Goal: Task Accomplishment & Management: Use online tool/utility

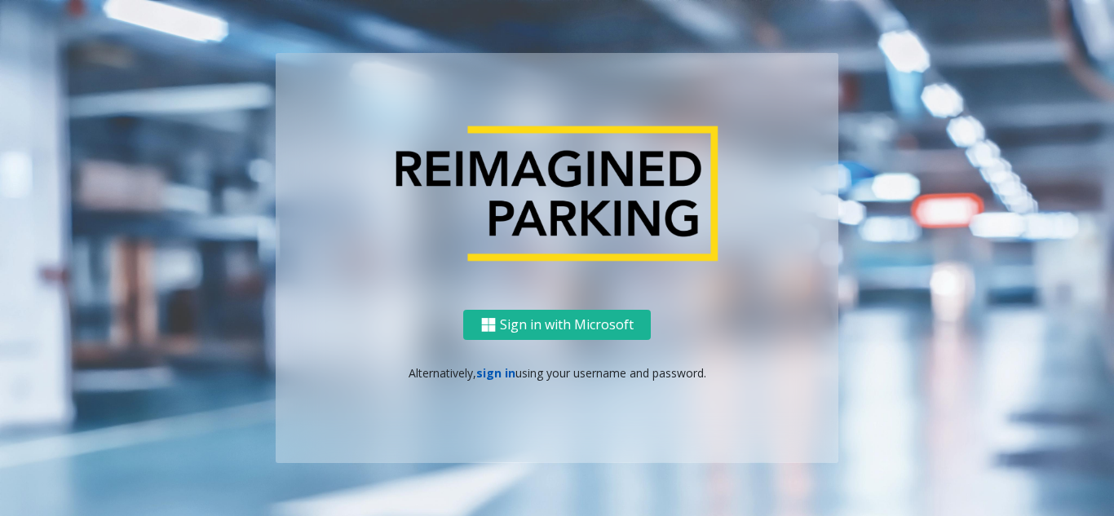
click at [496, 377] on link "sign in" at bounding box center [495, 372] width 39 height 15
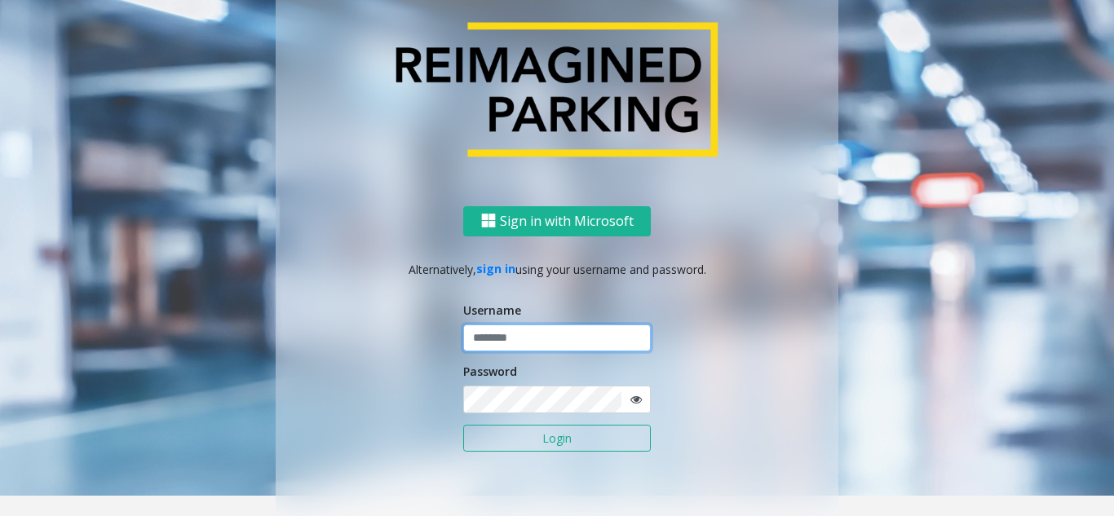
type input "**********"
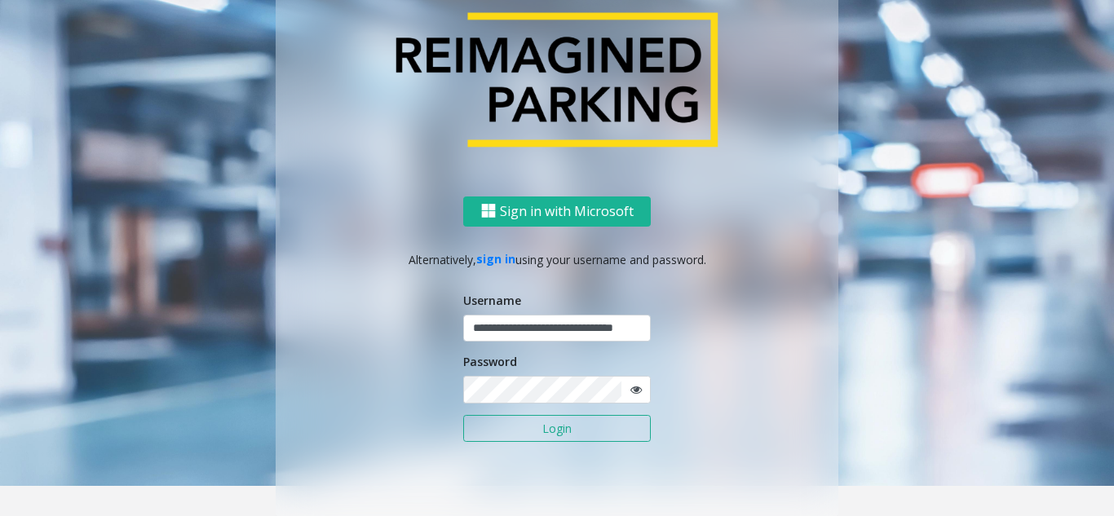
click at [524, 430] on button "Login" at bounding box center [557, 429] width 188 height 28
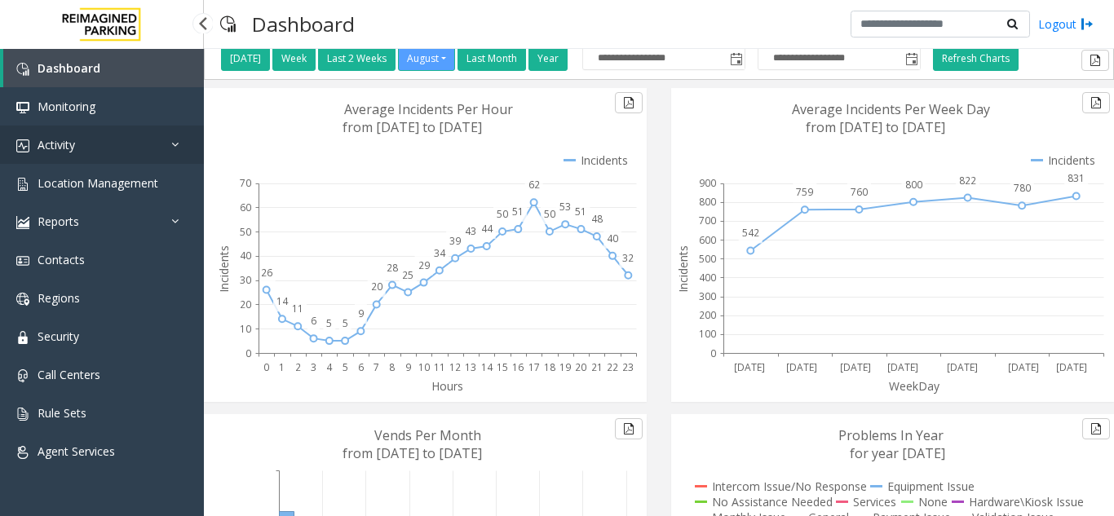
click at [73, 157] on link "Activity" at bounding box center [102, 145] width 204 height 38
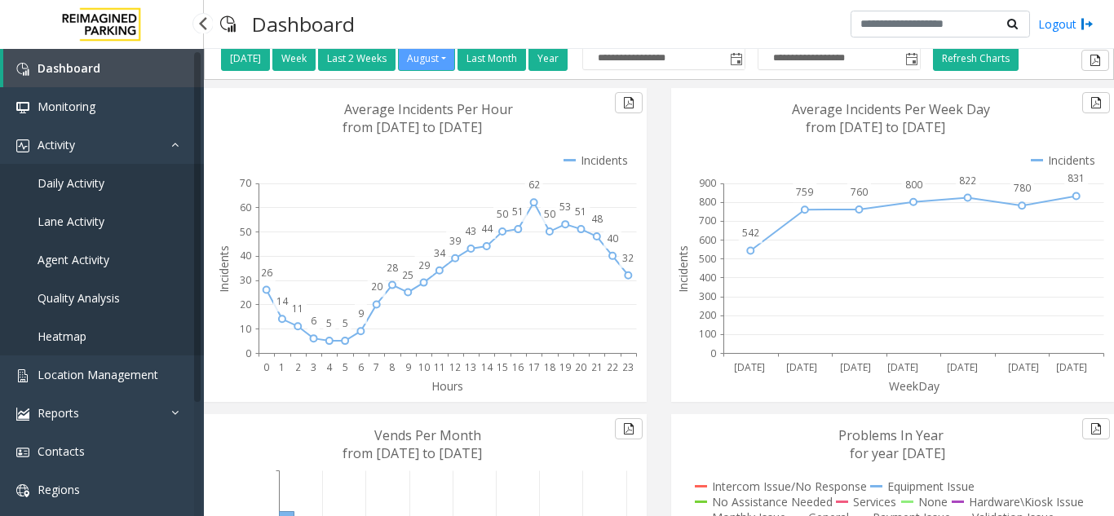
click at [81, 256] on span "Agent Activity" at bounding box center [74, 259] width 72 height 15
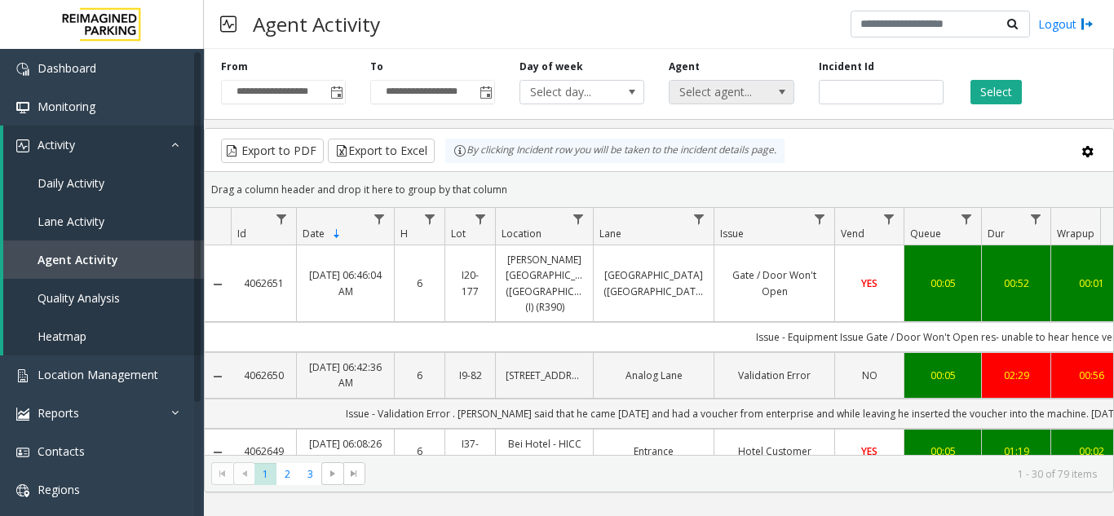
click at [747, 86] on span "Select agent..." at bounding box center [718, 92] width 99 height 23
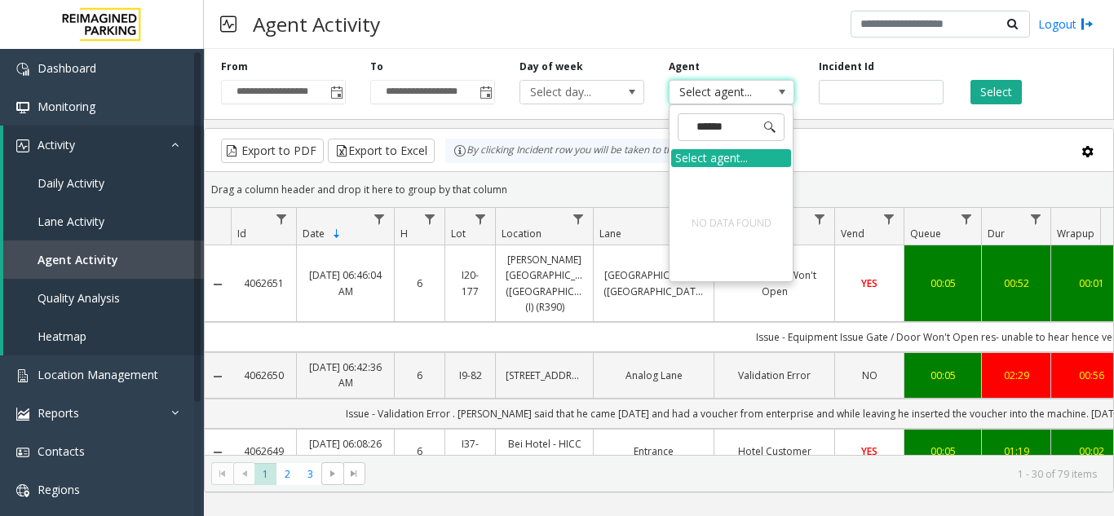
type input "*******"
drag, startPoint x: 757, startPoint y: 122, endPoint x: 603, endPoint y: 127, distance: 154.2
click at [603, 127] on app-root "**********" at bounding box center [557, 258] width 1114 height 516
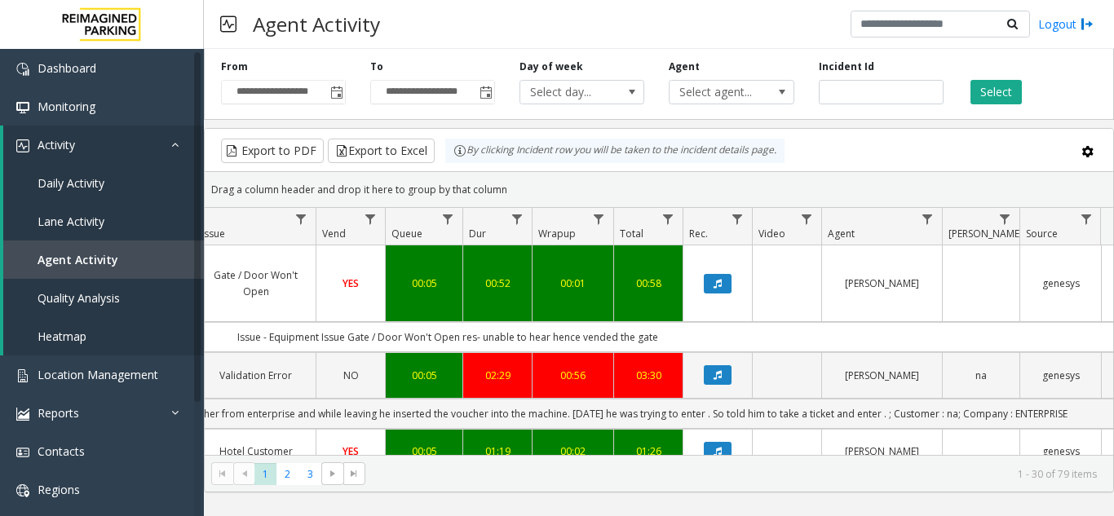
scroll to position [0, 527]
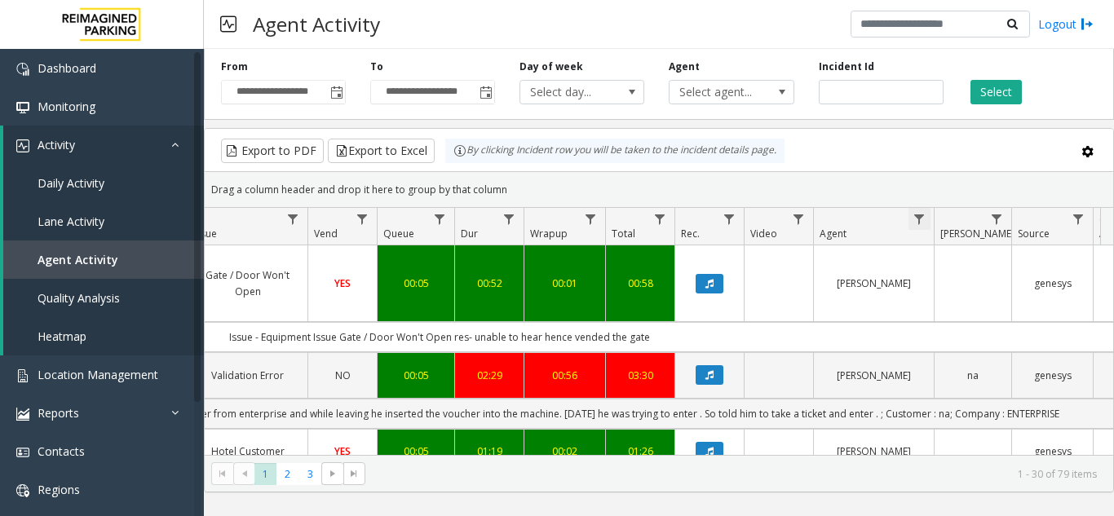
click at [918, 221] on span "Data table" at bounding box center [918, 219] width 13 height 13
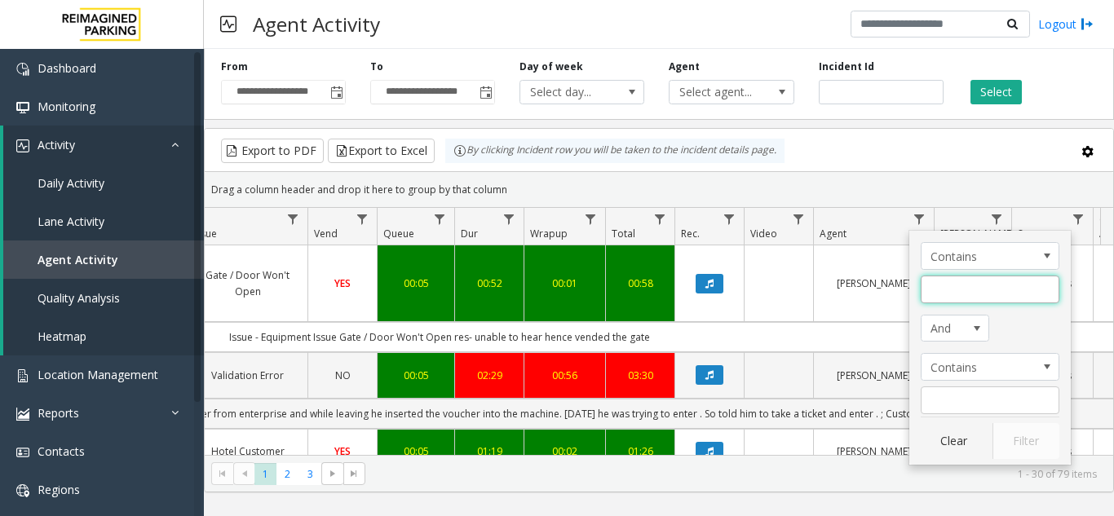
click at [936, 293] on input "Agent Filter" at bounding box center [989, 290] width 139 height 28
type input "*******"
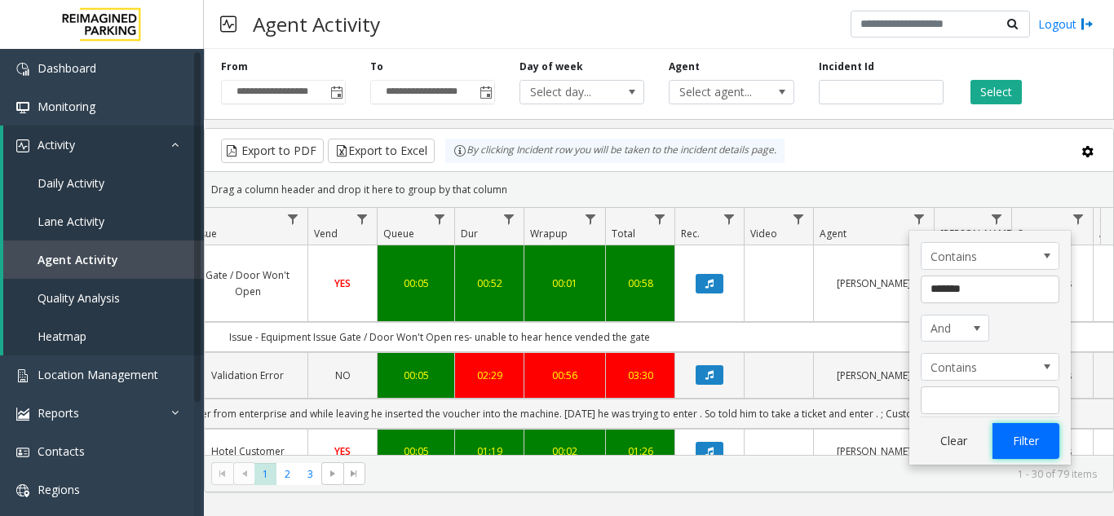
click at [1023, 442] on button "Filter" at bounding box center [1025, 441] width 67 height 36
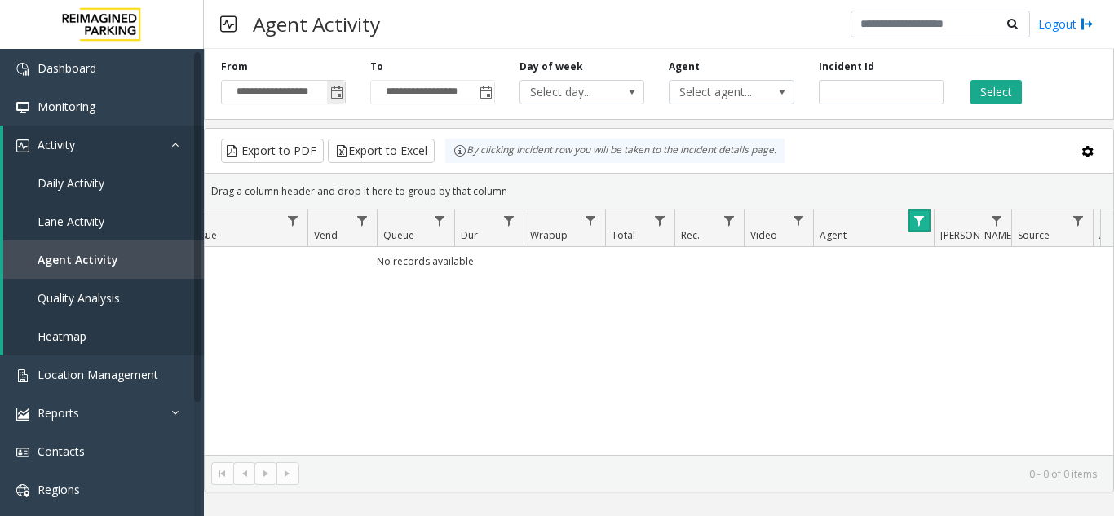
click at [340, 86] on span "Toggle popup" at bounding box center [336, 92] width 13 height 13
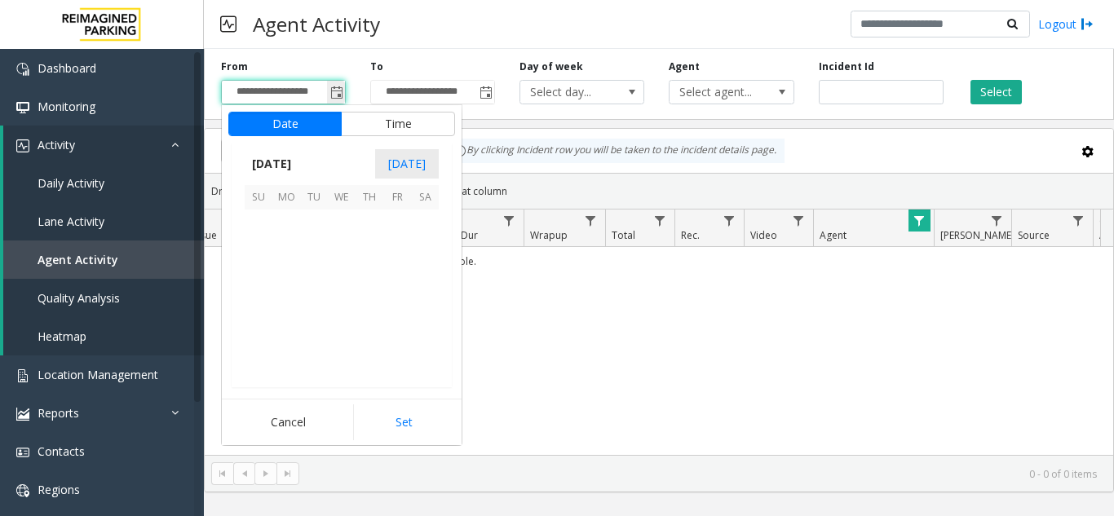
scroll to position [292418, 0]
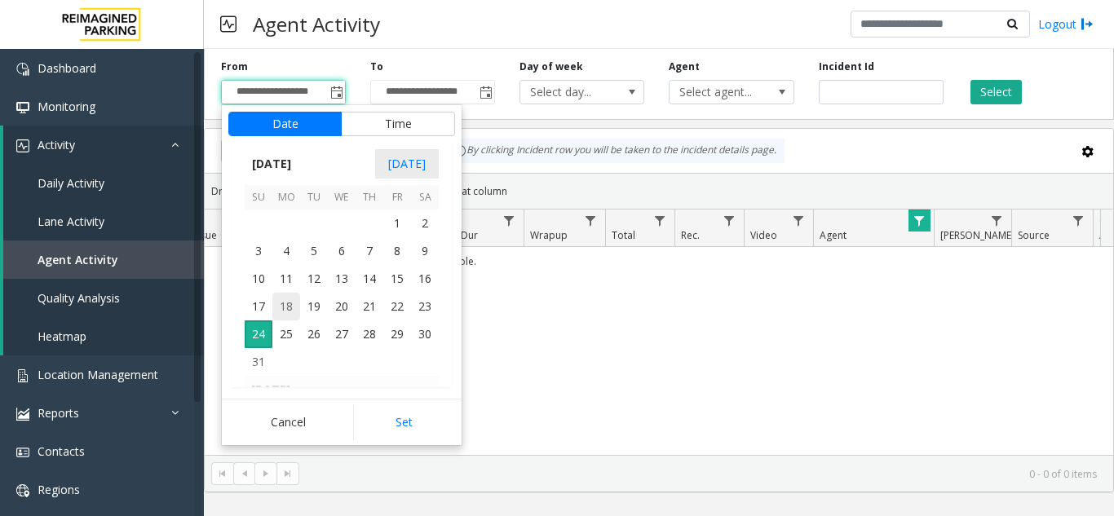
click at [278, 317] on span "18" at bounding box center [286, 307] width 28 height 28
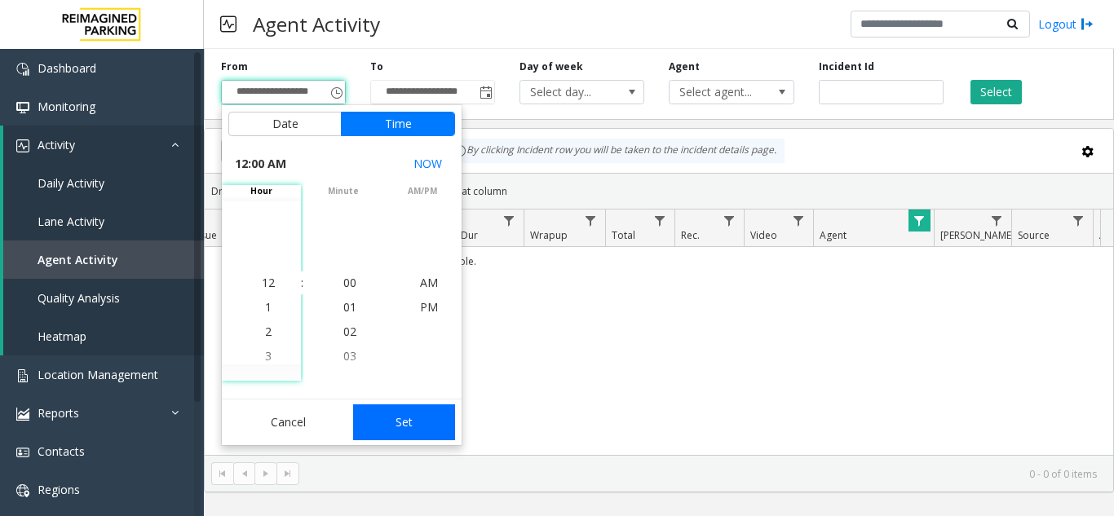
click at [407, 415] on button "Set" at bounding box center [404, 422] width 103 height 36
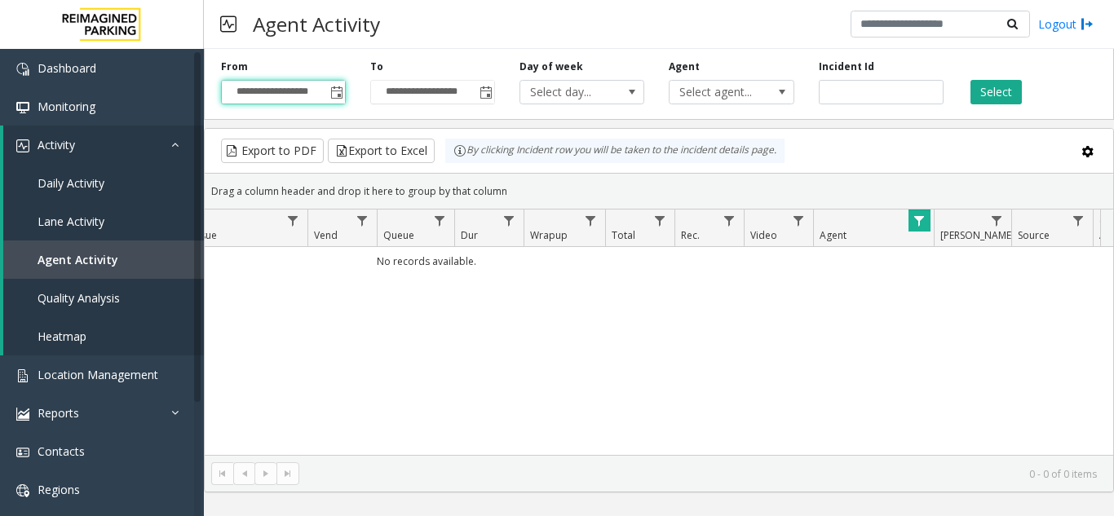
type input "**********"
click at [995, 87] on button "Select" at bounding box center [995, 92] width 51 height 24
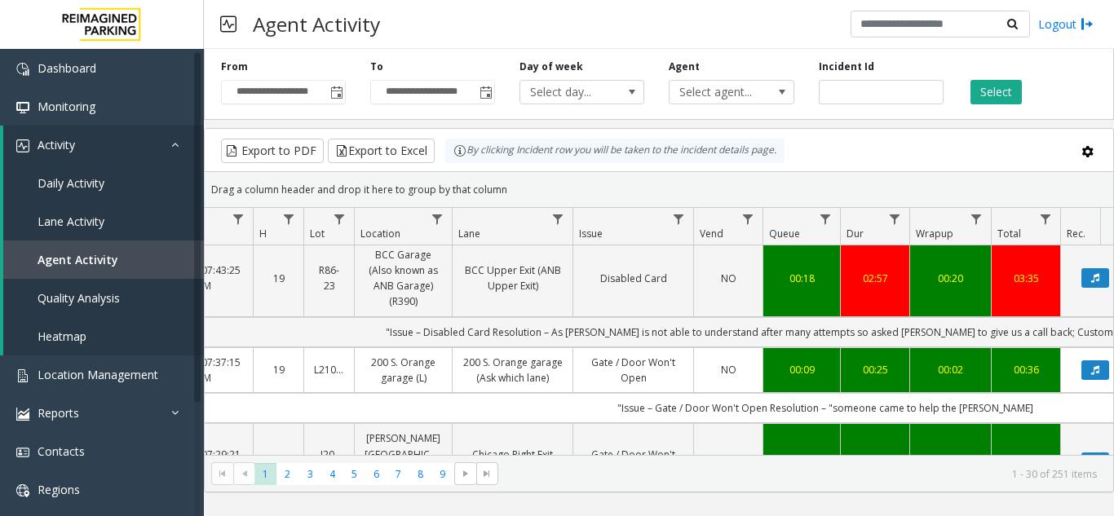
scroll to position [0, 271]
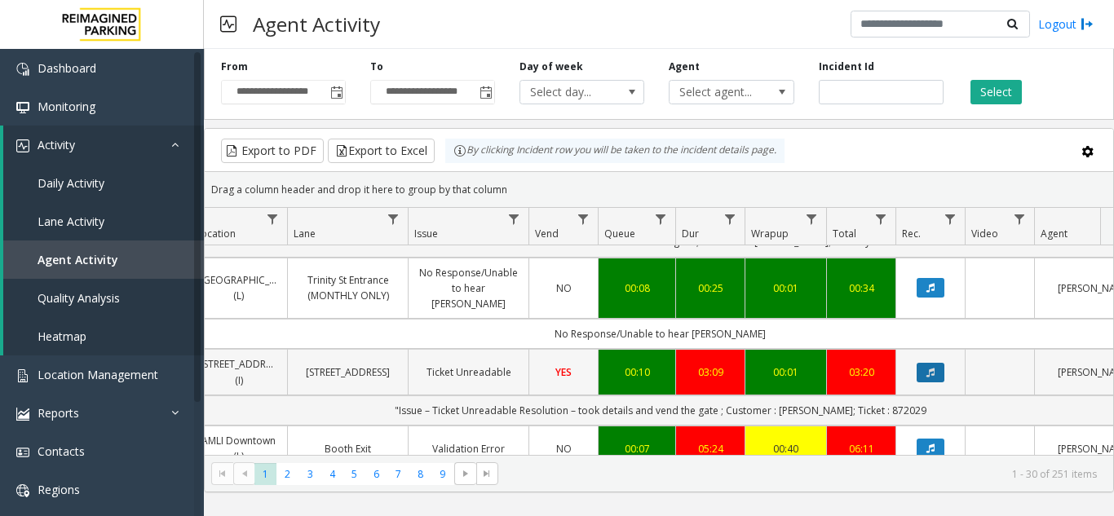
click at [934, 363] on button "Data table" at bounding box center [930, 373] width 28 height 20
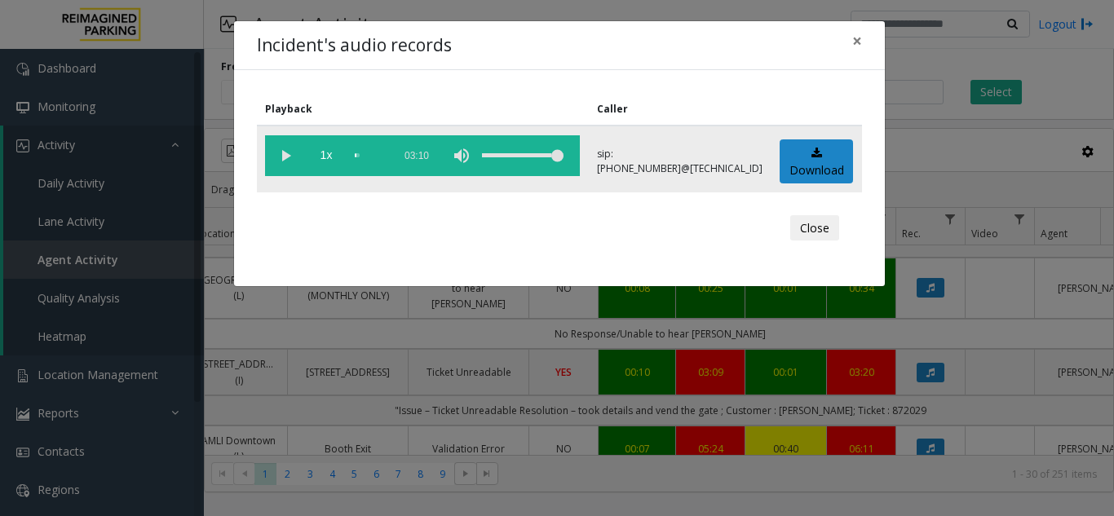
click at [289, 150] on vg-play-pause at bounding box center [285, 155] width 41 height 41
click at [859, 42] on span "×" at bounding box center [857, 40] width 10 height 23
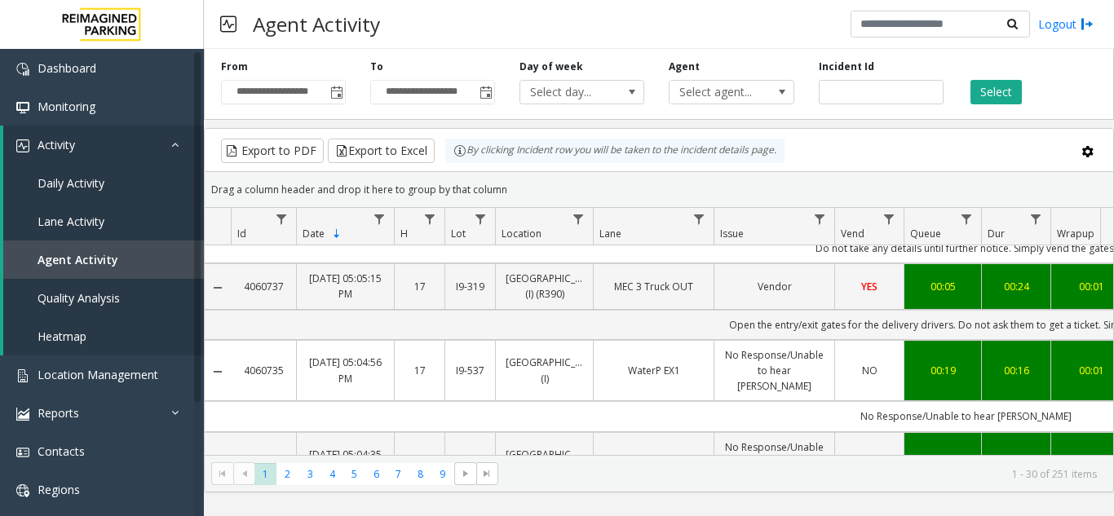
scroll to position [2310, 0]
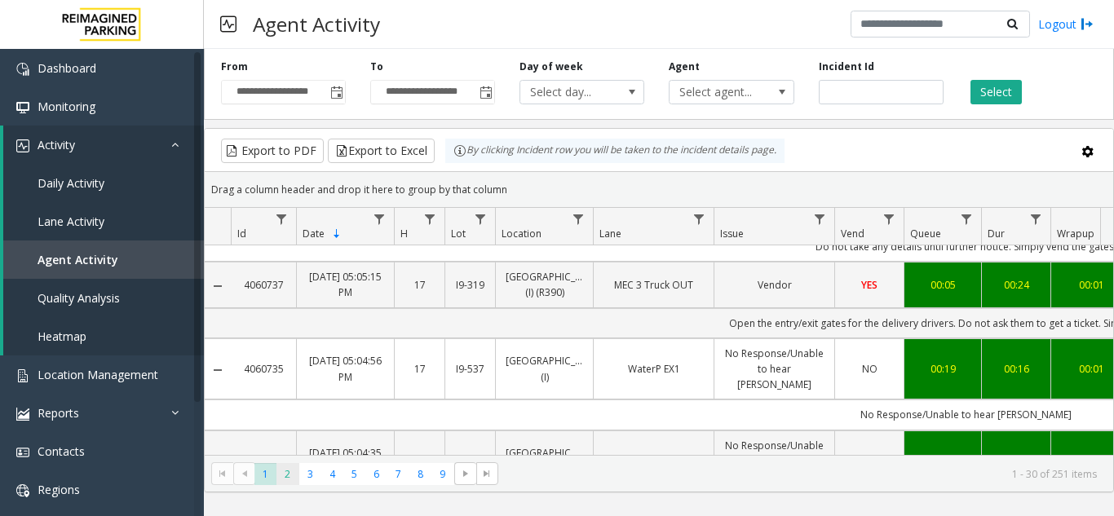
click at [292, 480] on span "2" at bounding box center [287, 474] width 22 height 22
